Goal: Task Accomplishment & Management: Complete application form

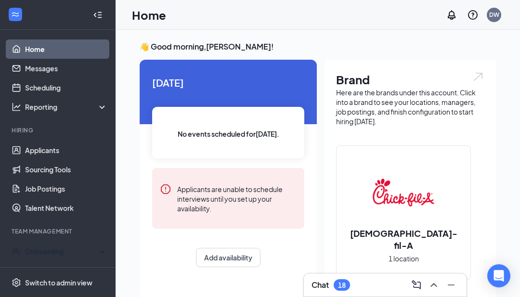
click at [67, 251] on div "Onboarding" at bounding box center [62, 252] width 74 height 10
click at [58, 272] on link "Overview" at bounding box center [66, 270] width 82 height 19
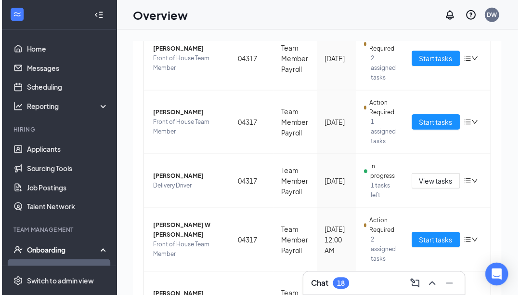
scroll to position [466, 0]
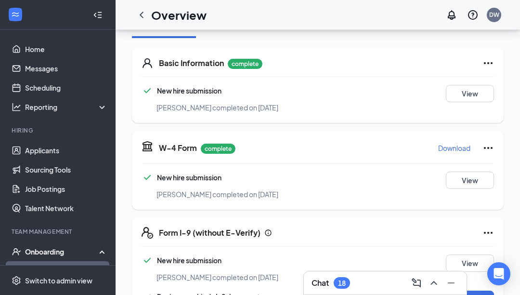
scroll to position [147, 0]
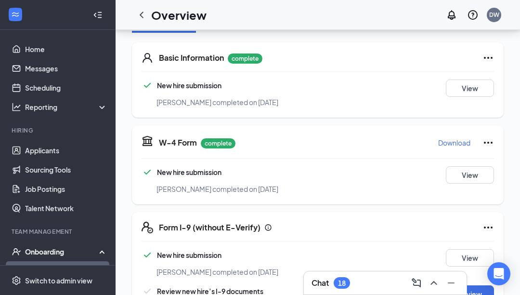
click at [475, 285] on button "Review" at bounding box center [470, 293] width 48 height 17
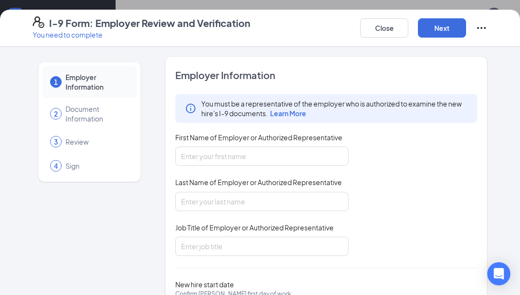
click at [320, 141] on span "First Name of Employer or Authorized Representative" at bounding box center [258, 137] width 167 height 10
click at [320, 146] on input "First Name of Employer or Authorized Representative" at bounding box center [261, 155] width 173 height 19
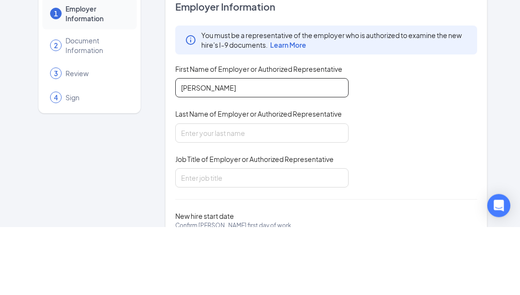
type input "[PERSON_NAME]"
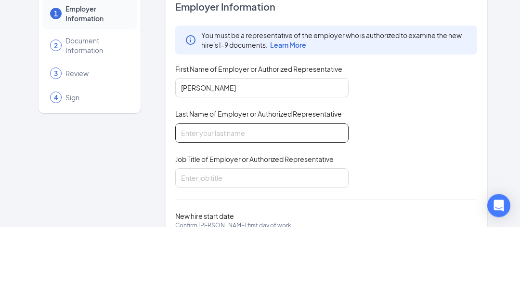
click at [275, 192] on input "Last Name of Employer or Authorized Representative" at bounding box center [261, 201] width 173 height 19
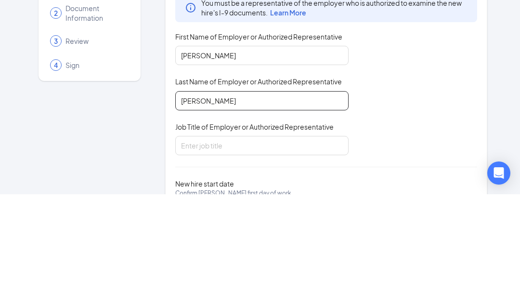
type input "[PERSON_NAME]"
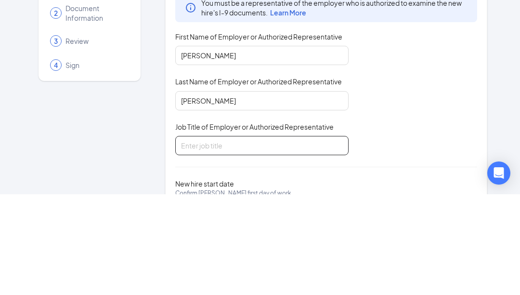
click at [309, 236] on input "Job Title of Employer or Authorized Representative" at bounding box center [261, 245] width 173 height 19
type input "Onboarding Director"
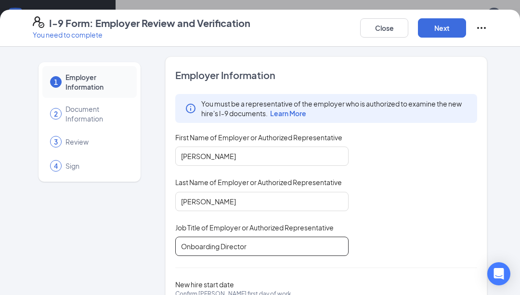
scroll to position [143, 0]
click at [451, 23] on button "Next" at bounding box center [442, 27] width 48 height 19
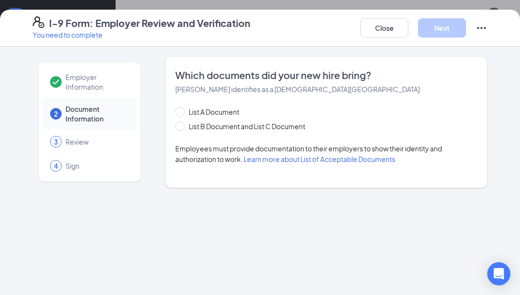
click at [287, 130] on span "List B Document and List C Document" at bounding box center [247, 126] width 124 height 11
click at [182, 128] on input "List B Document and List C Document" at bounding box center [178, 124] width 7 height 7
radio input "true"
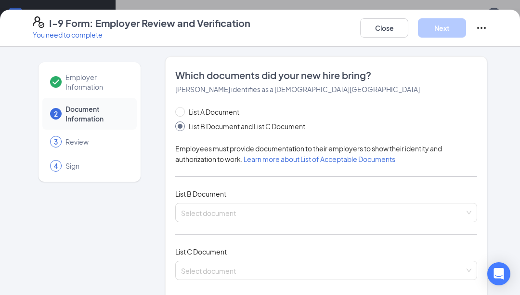
click at [273, 206] on input "search" at bounding box center [323, 210] width 284 height 14
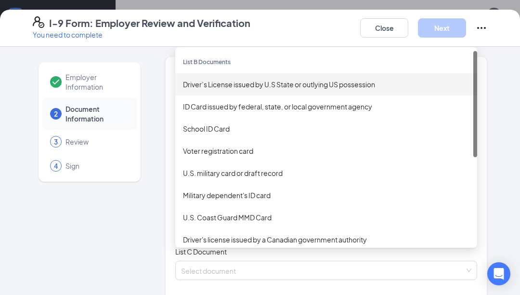
click at [343, 82] on div "Driver’s License issued by U.S State or outlying US possession" at bounding box center [326, 84] width 287 height 11
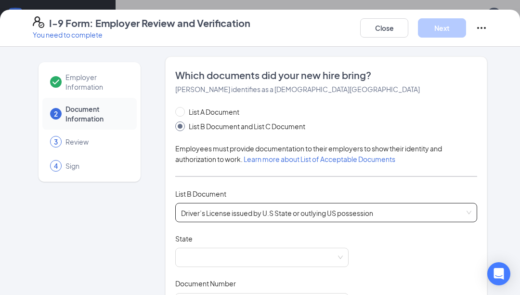
click at [287, 255] on span at bounding box center [262, 257] width 162 height 18
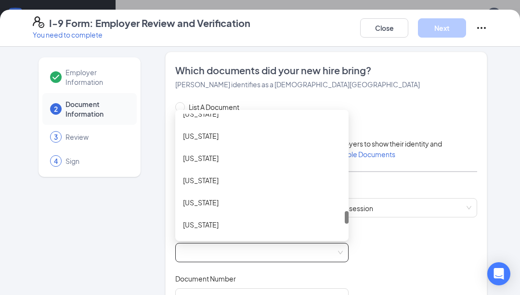
scroll to position [958, 0]
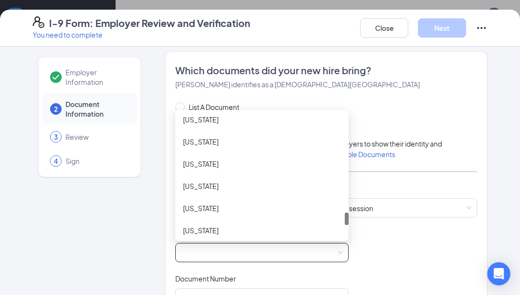
click at [295, 209] on div "[US_STATE]" at bounding box center [262, 208] width 158 height 11
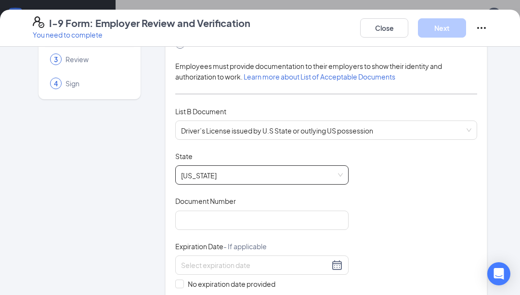
scroll to position [91, 0]
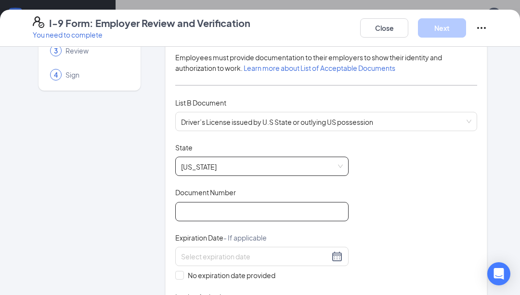
click at [318, 202] on input "Document Number" at bounding box center [261, 211] width 173 height 19
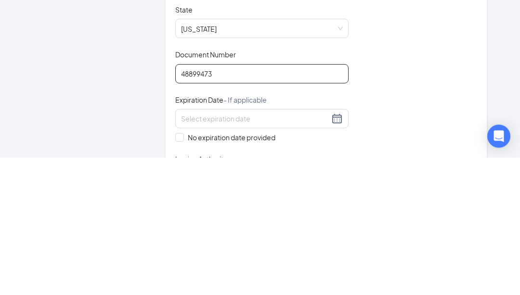
type input "48899473"
click at [262, 251] on input at bounding box center [255, 256] width 148 height 11
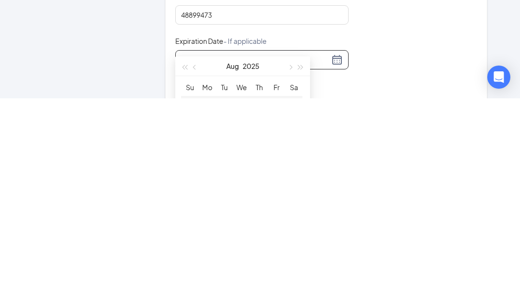
scroll to position [161, 0]
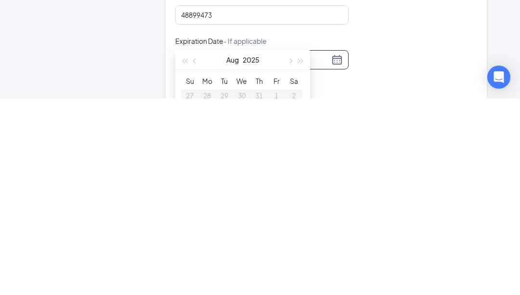
click at [303, 247] on button "button" at bounding box center [301, 256] width 11 height 19
click at [300, 255] on span "button" at bounding box center [301, 257] width 5 height 5
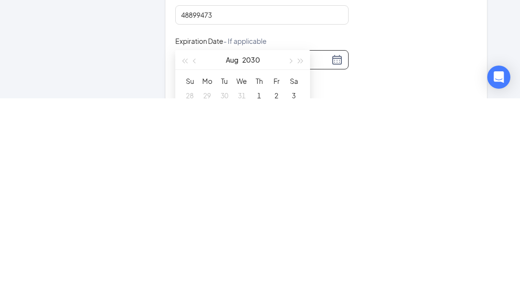
click at [301, 255] on span "button" at bounding box center [301, 257] width 5 height 5
click at [299, 255] on span "button" at bounding box center [301, 257] width 5 height 5
click at [198, 247] on button "button" at bounding box center [195, 256] width 11 height 19
click at [196, 255] on span "button" at bounding box center [195, 257] width 5 height 5
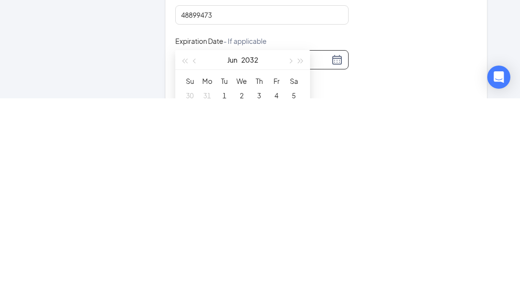
click at [196, 255] on span "button" at bounding box center [195, 257] width 5 height 5
click at [198, 247] on button "button" at bounding box center [195, 256] width 11 height 19
click at [290, 255] on span "button" at bounding box center [289, 257] width 5 height 5
type input "[DATE]"
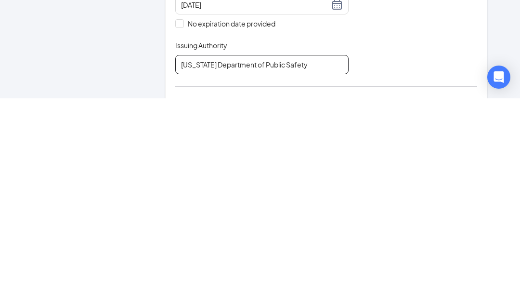
scroll to position [153, 0]
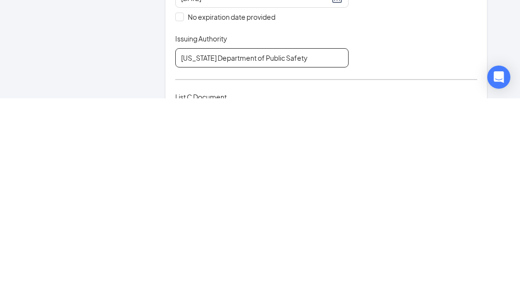
type input "[US_STATE] Department of Public Safety"
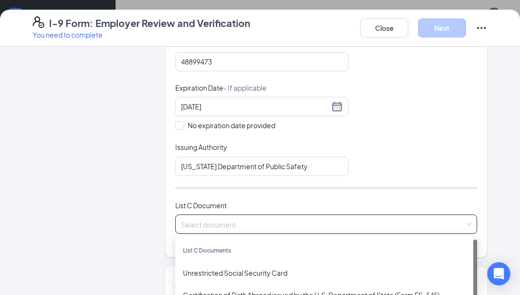
scroll to position [246, 0]
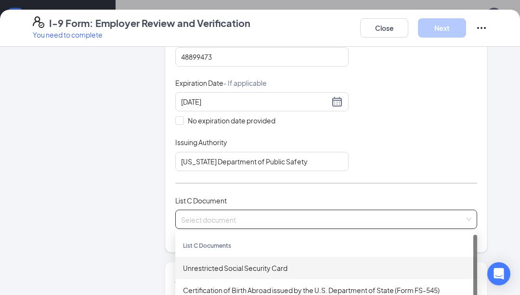
click at [319, 266] on div "Unrestricted Social Security Card" at bounding box center [326, 267] width 287 height 11
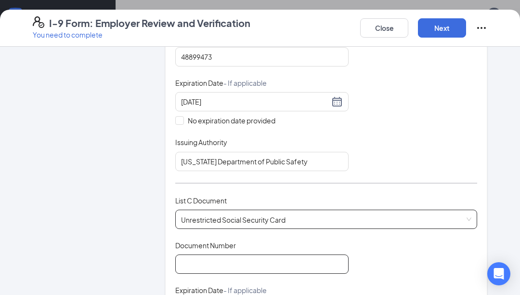
click at [265, 255] on input "Document Number" at bounding box center [261, 263] width 173 height 19
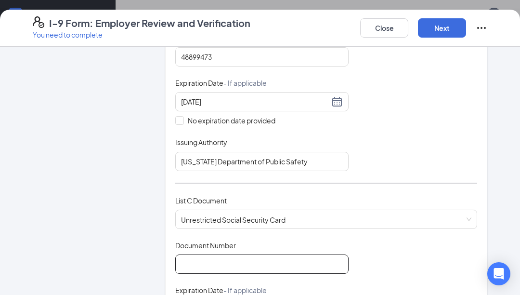
scroll to position [410, 0]
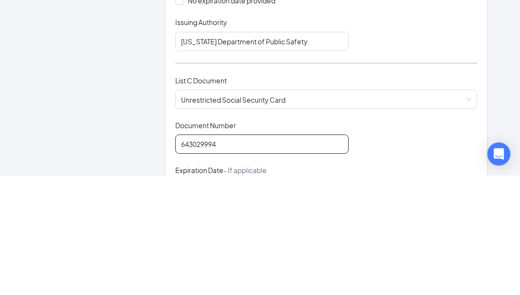
type input "643029994"
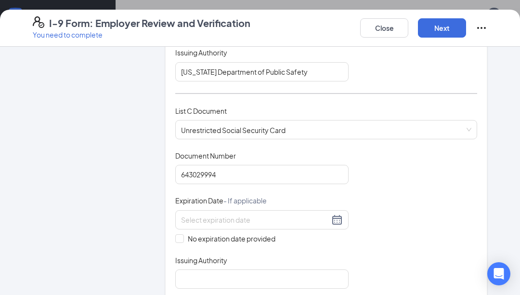
scroll to position [351, 0]
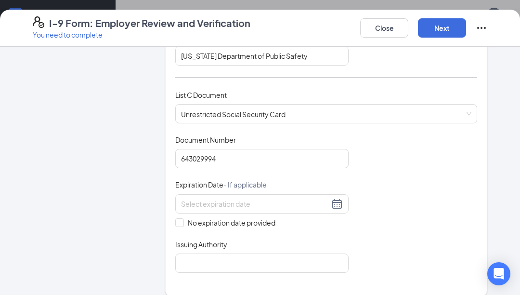
click at [186, 217] on span "No expiration date provided" at bounding box center [231, 222] width 95 height 11
click at [182, 218] on input "No expiration date provided" at bounding box center [178, 221] width 7 height 7
checkbox input "true"
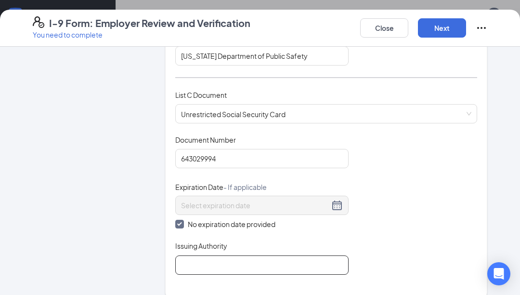
click at [247, 261] on input "Issuing Authority" at bounding box center [261, 264] width 173 height 19
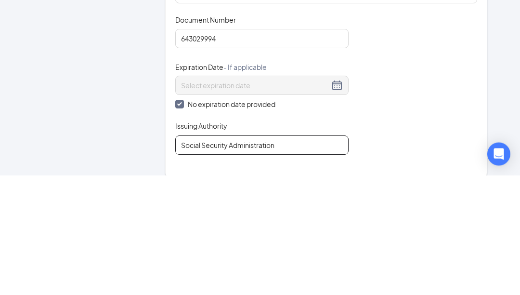
type input "Social Security Administration"
click at [405, 135] on div "Document Title Unrestricted Social Security Card Document Number 643029994 Expi…" at bounding box center [326, 205] width 302 height 140
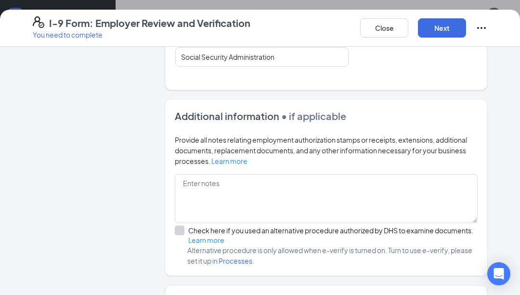
click at [439, 28] on button "Next" at bounding box center [442, 27] width 48 height 19
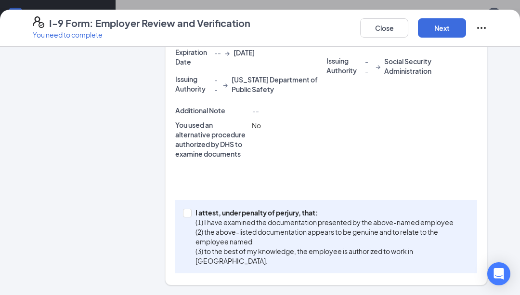
scroll to position [221, 0]
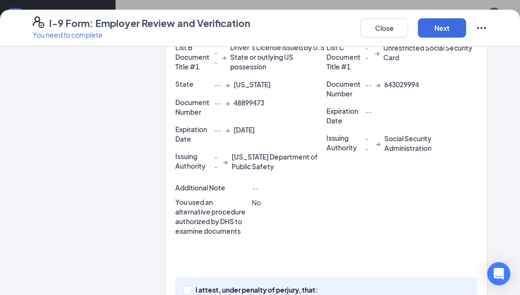
click at [184, 290] on input "I attest, under penalty of [PERSON_NAME], that: (1) I have examined the documen…" at bounding box center [186, 289] width 7 height 7
checkbox input "true"
click at [450, 27] on button "Next" at bounding box center [442, 27] width 48 height 19
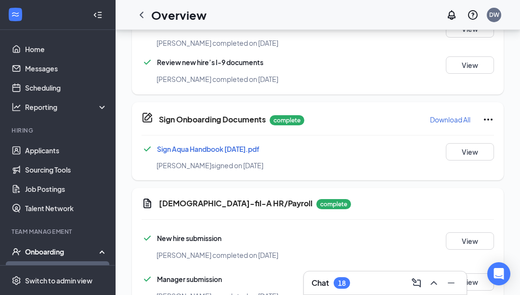
scroll to position [170, 0]
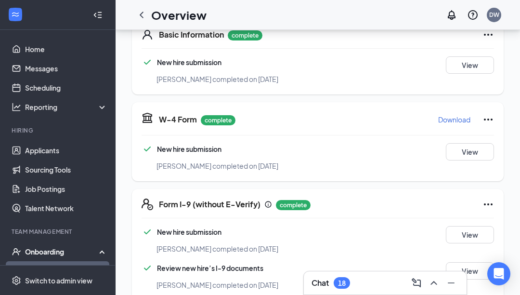
click at [59, 274] on link "Overview" at bounding box center [66, 270] width 82 height 19
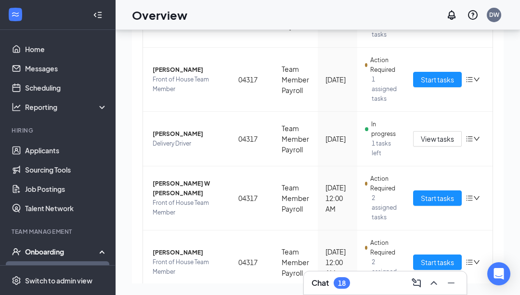
scroll to position [466, 0]
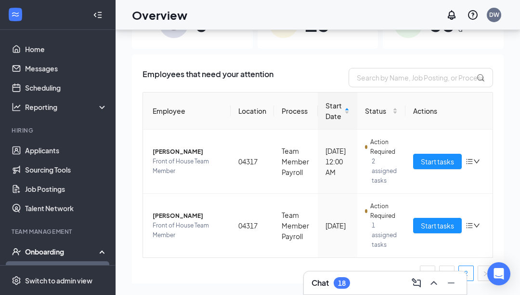
click at [442, 156] on span "Start tasks" at bounding box center [437, 161] width 33 height 11
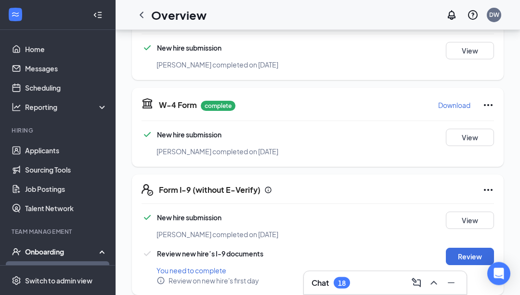
scroll to position [185, 0]
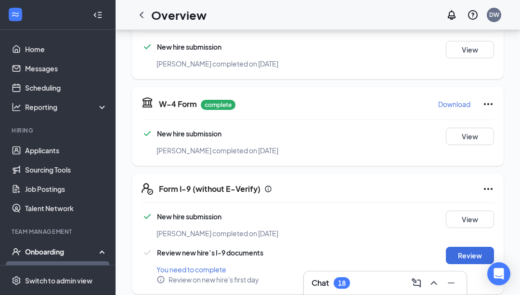
click at [468, 253] on button "Review" at bounding box center [470, 255] width 48 height 17
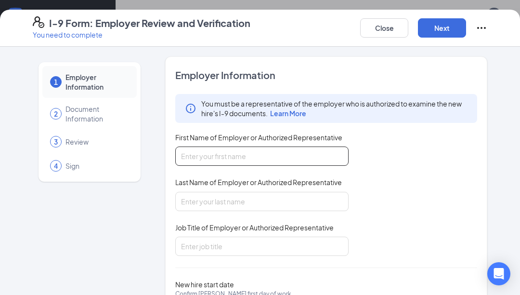
click at [308, 146] on input "First Name of Employer or Authorized Representative" at bounding box center [261, 155] width 173 height 19
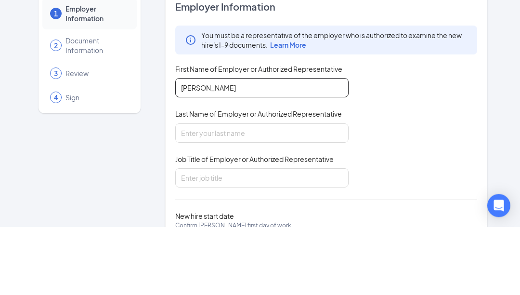
type input "[PERSON_NAME]"
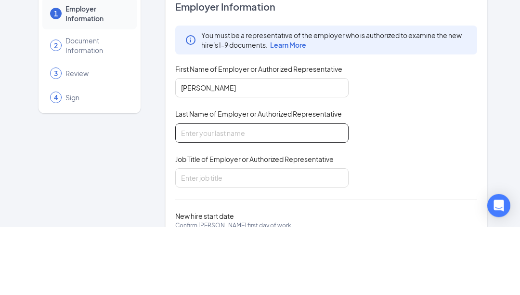
click at [320, 192] on input "Last Name of Employer or Authorized Representative" at bounding box center [261, 201] width 173 height 19
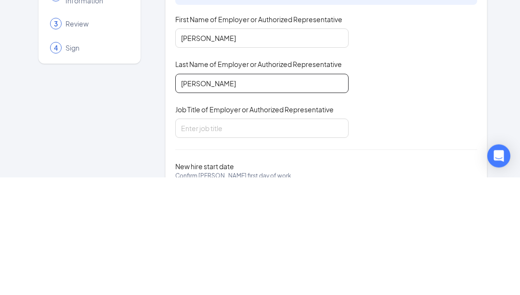
type input "[PERSON_NAME]"
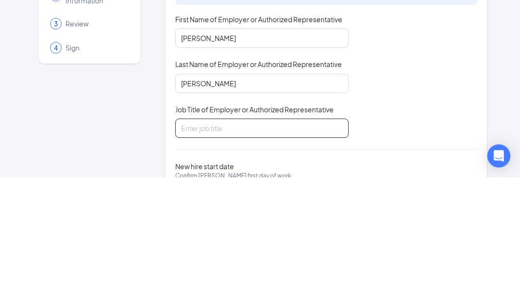
click at [309, 236] on input "Job Title of Employer or Authorized Representative" at bounding box center [261, 245] width 173 height 19
type input "Onboarding Director"
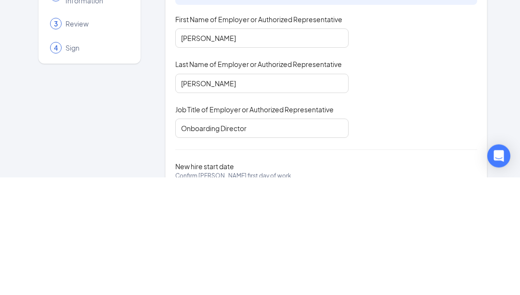
click at [432, 124] on div "You must be a representative of the employer who is authorized to examine the n…" at bounding box center [326, 175] width 302 height 162
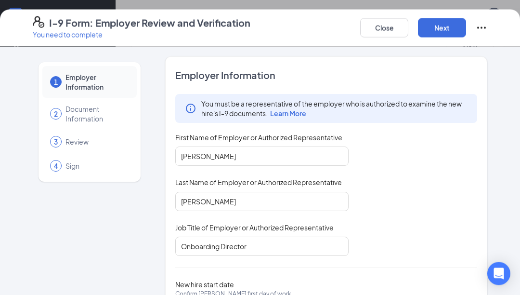
scroll to position [376, 0]
click at [452, 20] on button "Next" at bounding box center [442, 27] width 48 height 19
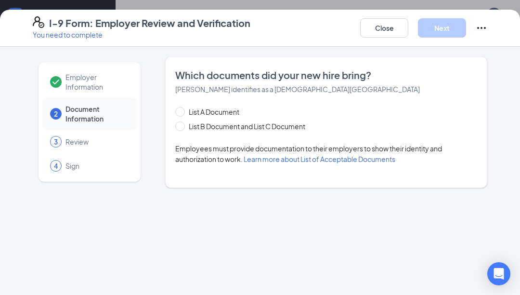
click at [290, 121] on span "List B Document and List C Document" at bounding box center [247, 126] width 124 height 11
click at [182, 121] on input "List B Document and List C Document" at bounding box center [178, 124] width 7 height 7
radio input "true"
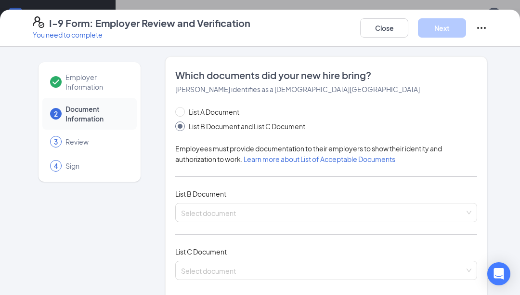
click at [307, 204] on input "search" at bounding box center [323, 210] width 284 height 14
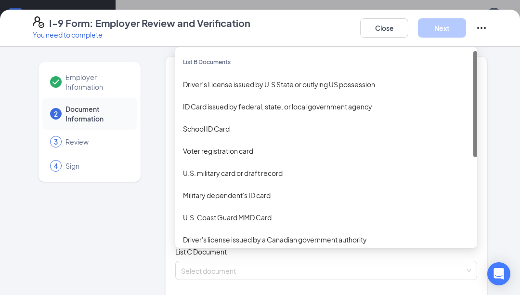
click at [357, 125] on div "School ID Card" at bounding box center [326, 128] width 287 height 11
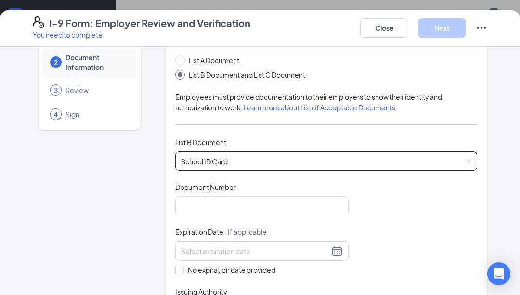
scroll to position [68, 0]
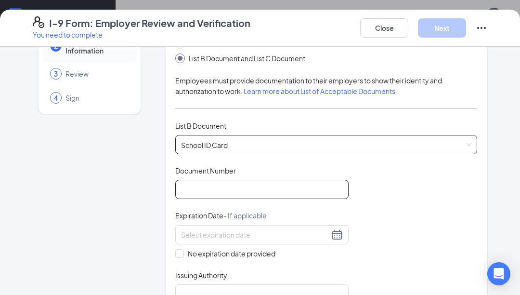
click at [316, 182] on input "Document Number" at bounding box center [261, 189] width 173 height 19
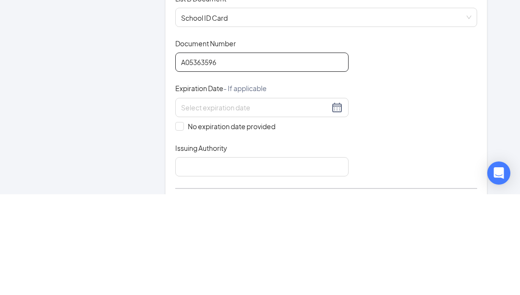
scroll to position [96, 0]
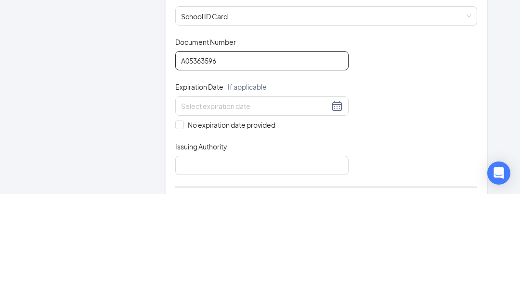
type input "A05363596"
click at [186, 220] on span "No expiration date provided" at bounding box center [231, 225] width 95 height 11
click at [182, 221] on input "No expiration date provided" at bounding box center [178, 224] width 7 height 7
checkbox input "true"
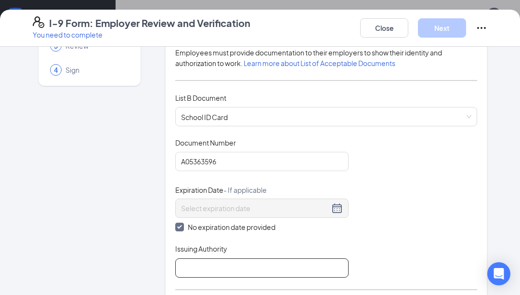
click at [258, 260] on input "Issuing Authority" at bounding box center [261, 267] width 173 height 19
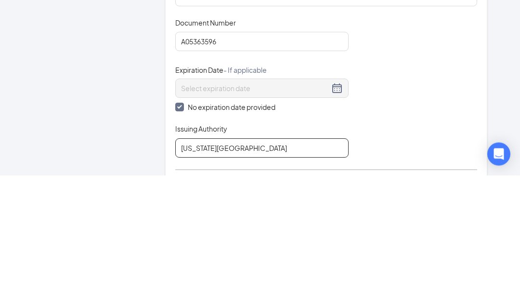
type input "[US_STATE][GEOGRAPHIC_DATA]"
click at [444, 138] on div "Document Title School ID Card Document Number A05363596 Expiration Date - If ap…" at bounding box center [326, 208] width 302 height 140
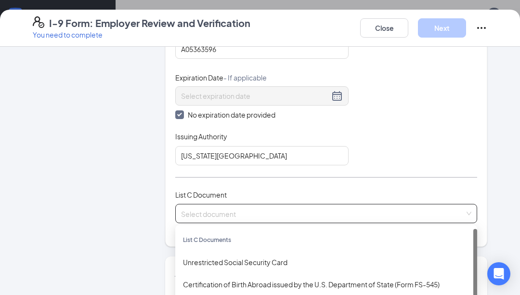
scroll to position [235, 0]
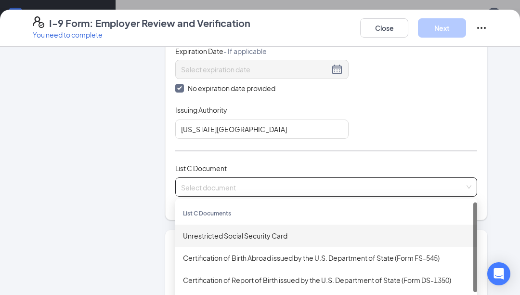
click at [329, 235] on div "Unrestricted Social Security Card" at bounding box center [326, 235] width 287 height 11
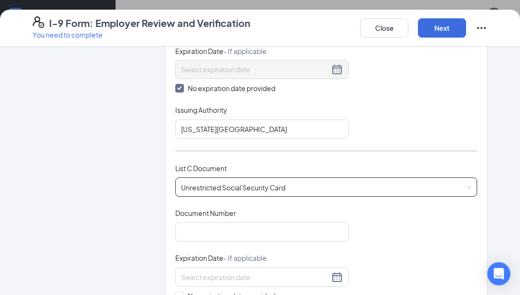
click at [262, 217] on div "Document Number" at bounding box center [261, 215] width 173 height 14
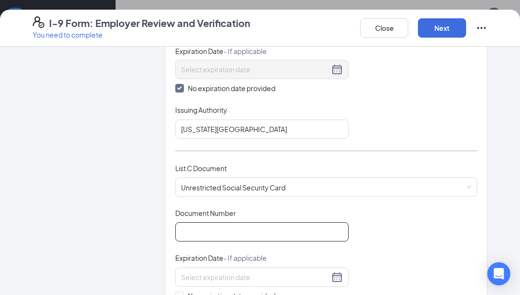
click at [268, 228] on input "Document Number" at bounding box center [261, 231] width 173 height 19
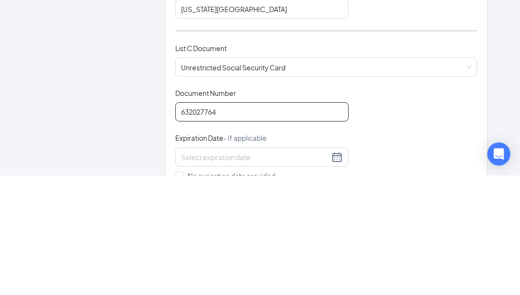
type input "632027764"
click at [401, 208] on div "Document Title Unrestricted Social Security Card Document Number 632027764 Expi…" at bounding box center [326, 277] width 302 height 138
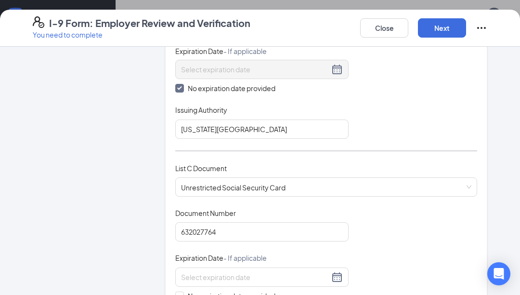
click at [182, 291] on input "No expiration date provided" at bounding box center [178, 294] width 7 height 7
checkbox input "true"
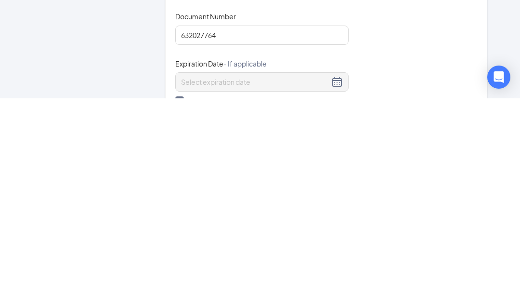
scroll to position [452, 0]
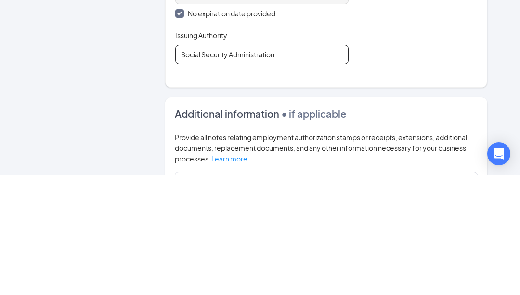
type input "Social Security Administration"
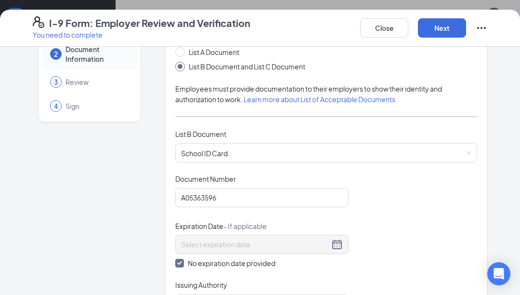
click at [450, 26] on button "Next" at bounding box center [442, 27] width 48 height 19
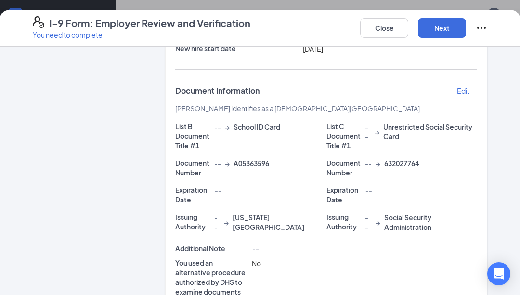
scroll to position [144, 0]
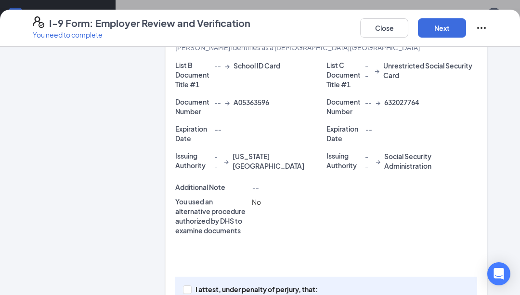
click at [185, 288] on input "I attest, under penalty of [PERSON_NAME], that: (1) I have examined the documen…" at bounding box center [186, 288] width 7 height 7
checkbox input "true"
click at [443, 25] on button "Next" at bounding box center [442, 27] width 48 height 19
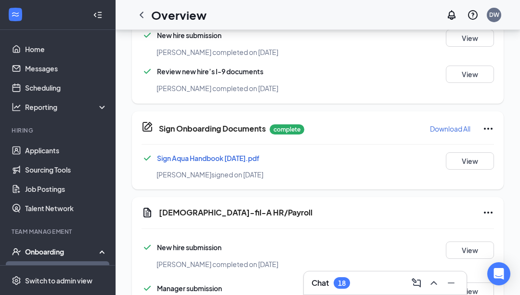
scroll to position [0, 0]
